Goal: Information Seeking & Learning: Learn about a topic

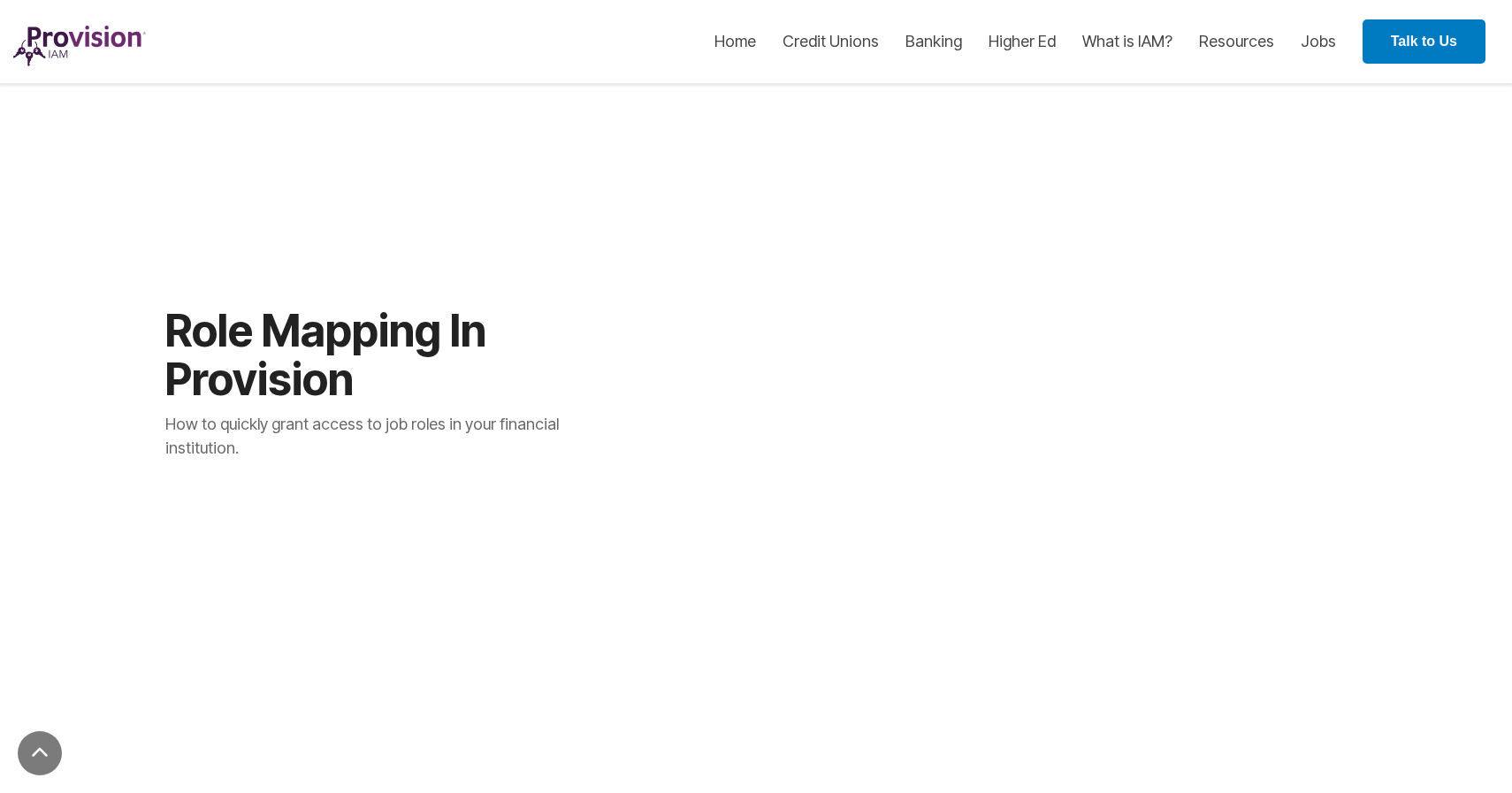
scroll to position [1006, 0]
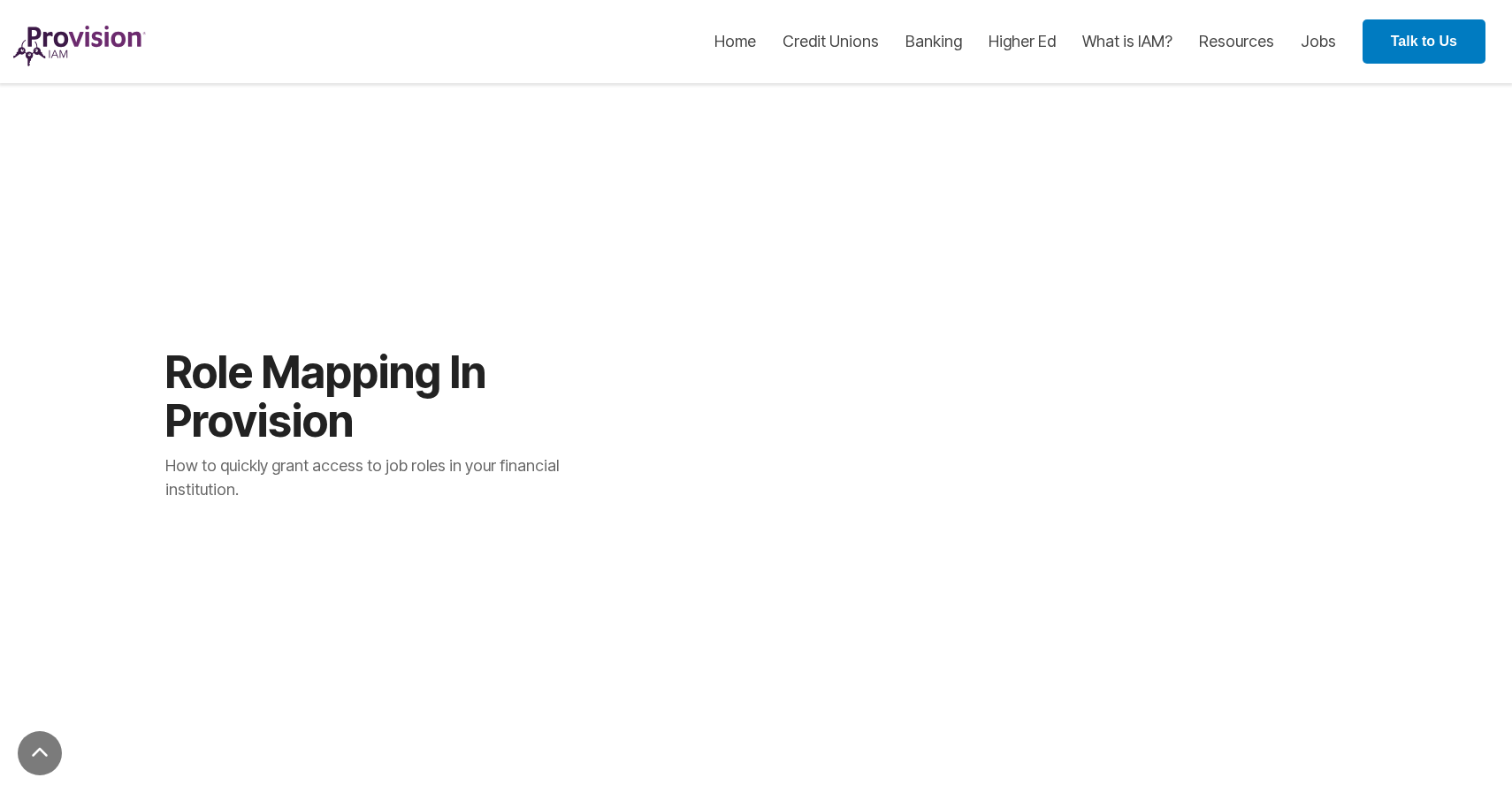
click at [1257, 646] on div at bounding box center [1079, 388] width 866 height 521
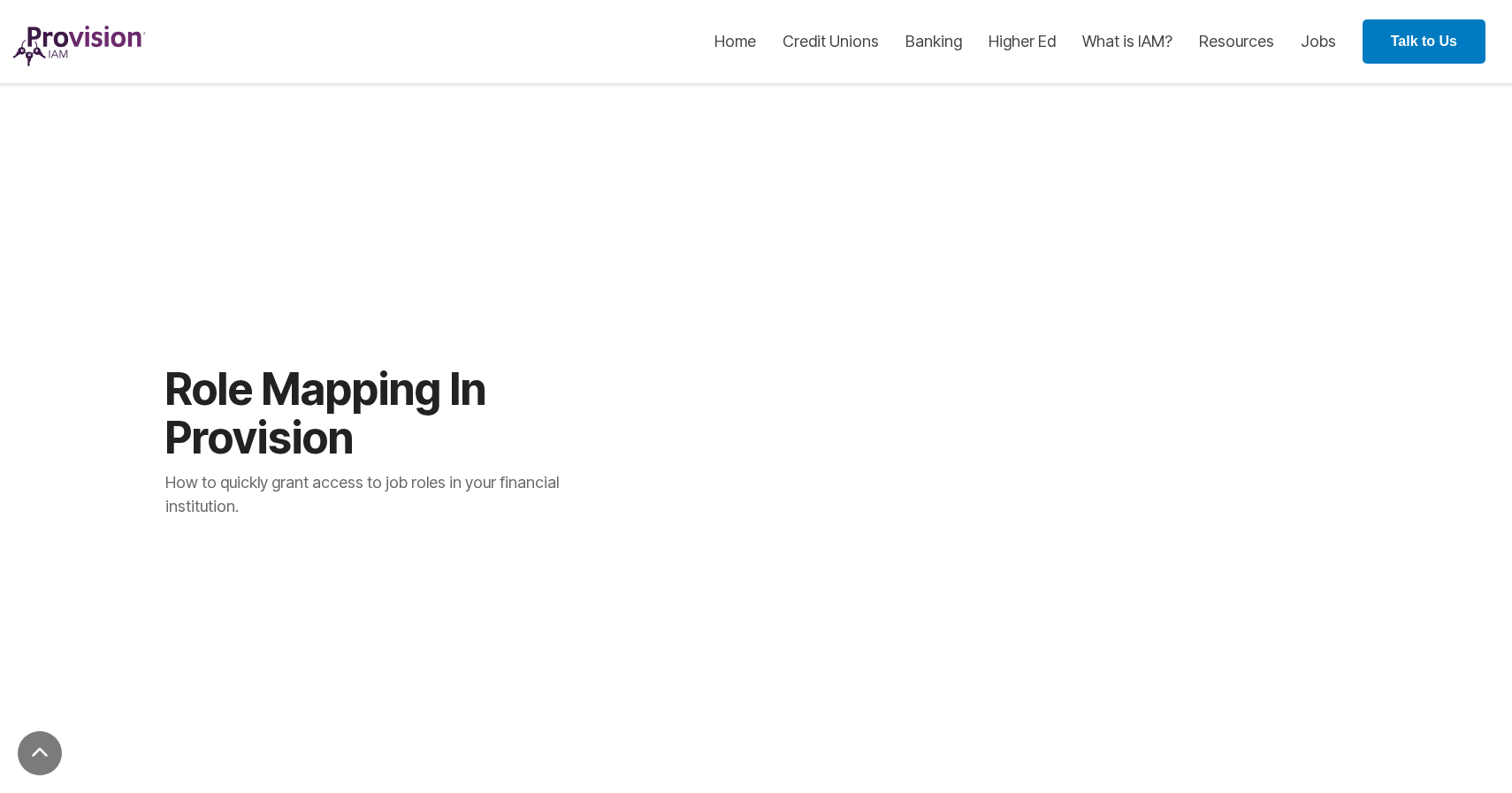
scroll to position [1013, 0]
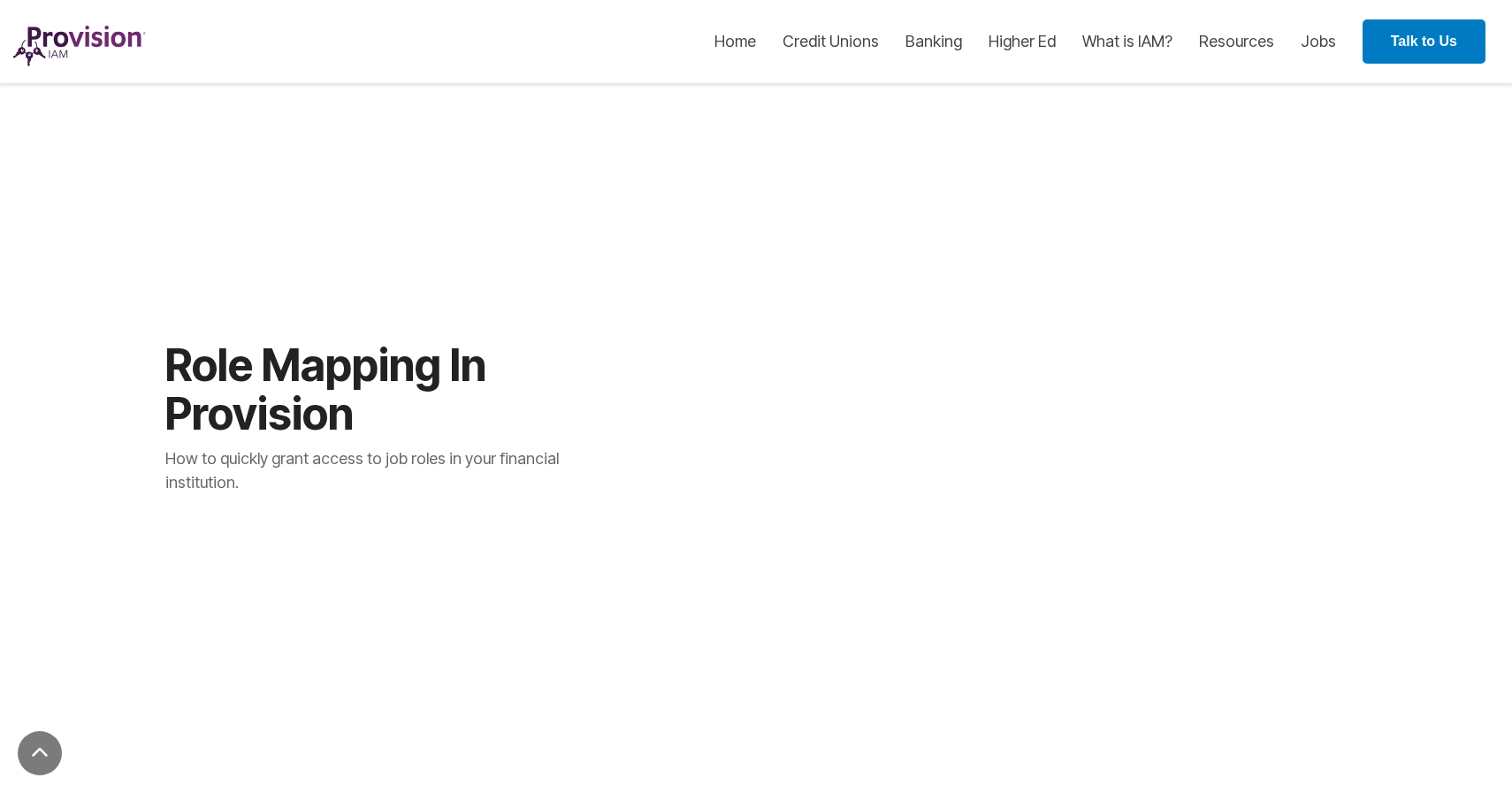
drag, startPoint x: 1237, startPoint y: 657, endPoint x: 1201, endPoint y: 602, distance: 65.7
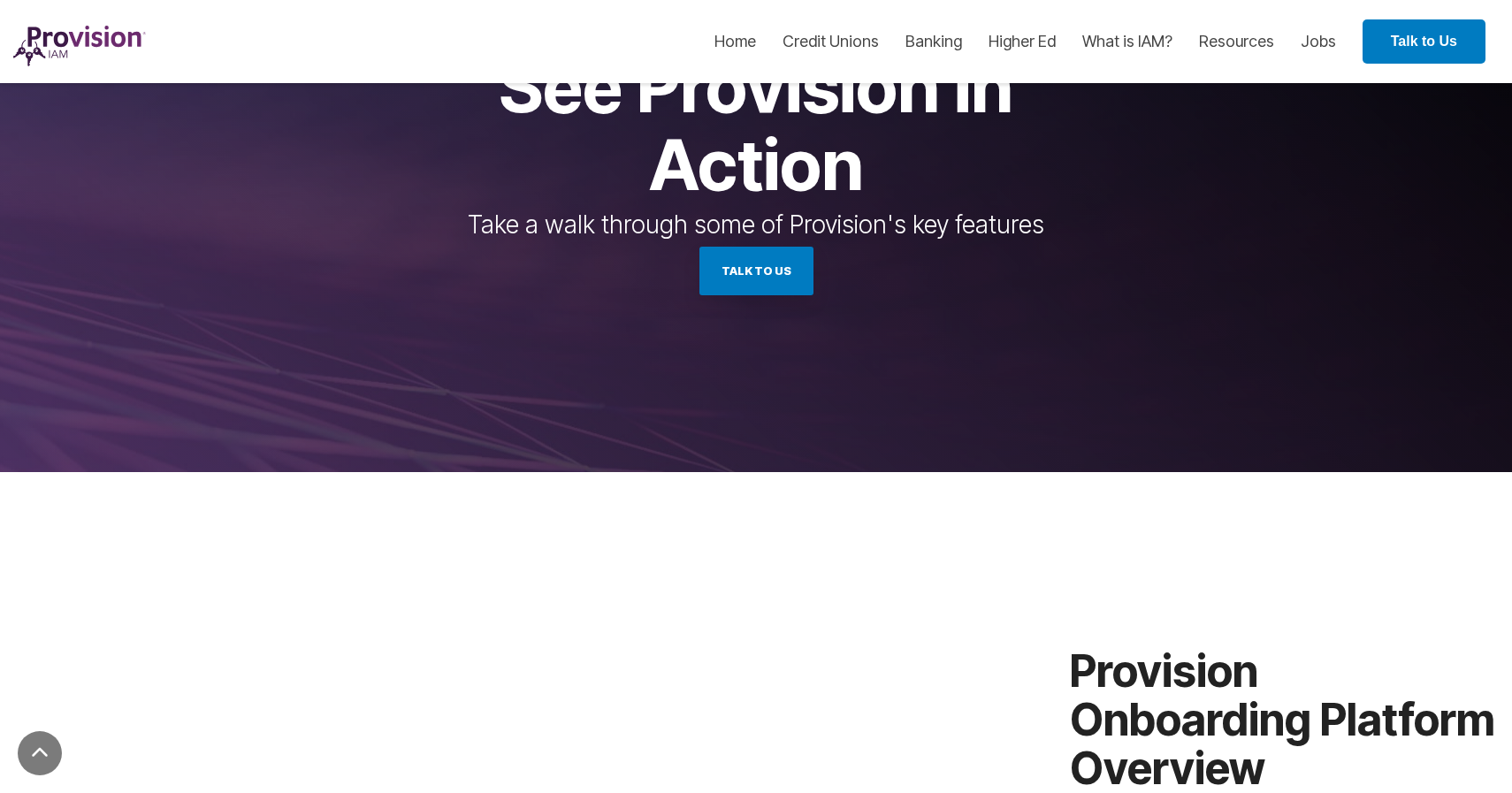
scroll to position [460, 0]
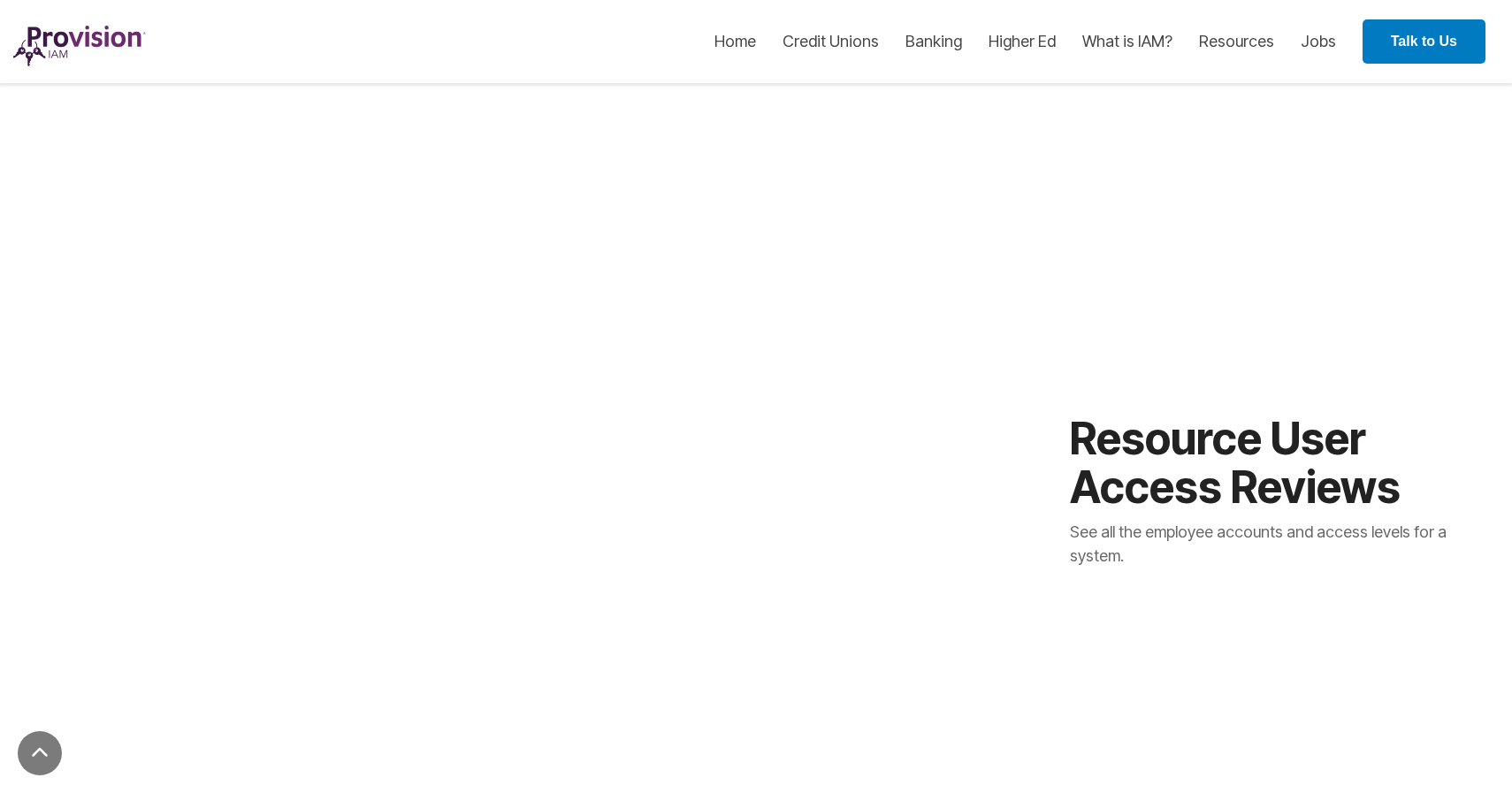
scroll to position [2550, 0]
